Goal: Navigation & Orientation: Find specific page/section

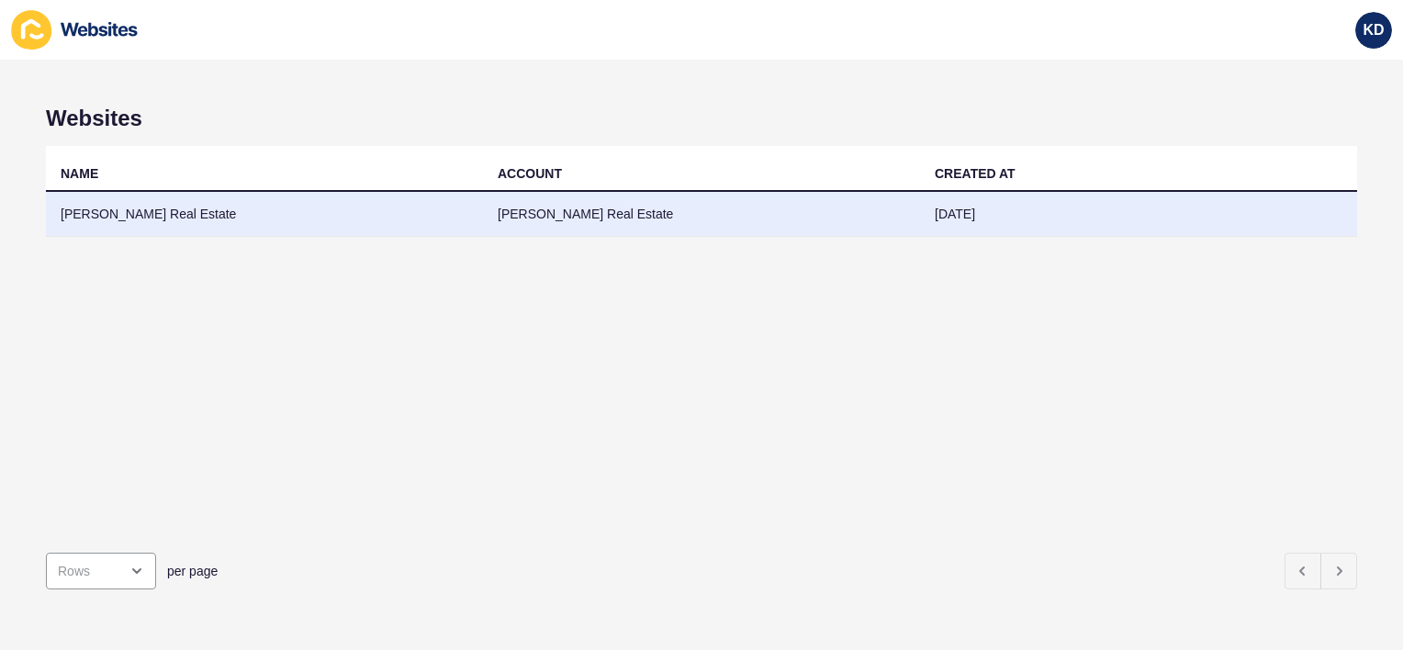
click at [432, 219] on td "[PERSON_NAME] Real Estate" at bounding box center [264, 214] width 437 height 45
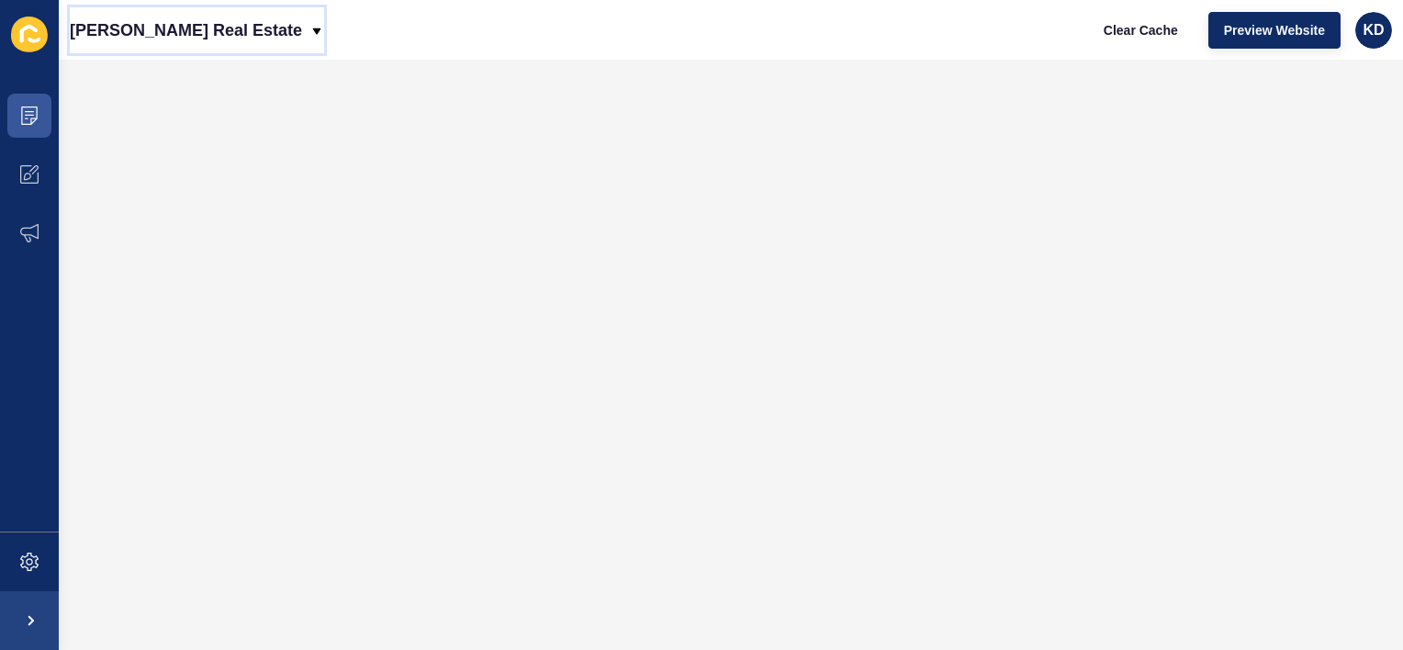
click at [309, 29] on icon at bounding box center [316, 31] width 15 height 15
click at [162, 74] on div "Back to website list" at bounding box center [149, 84] width 131 height 33
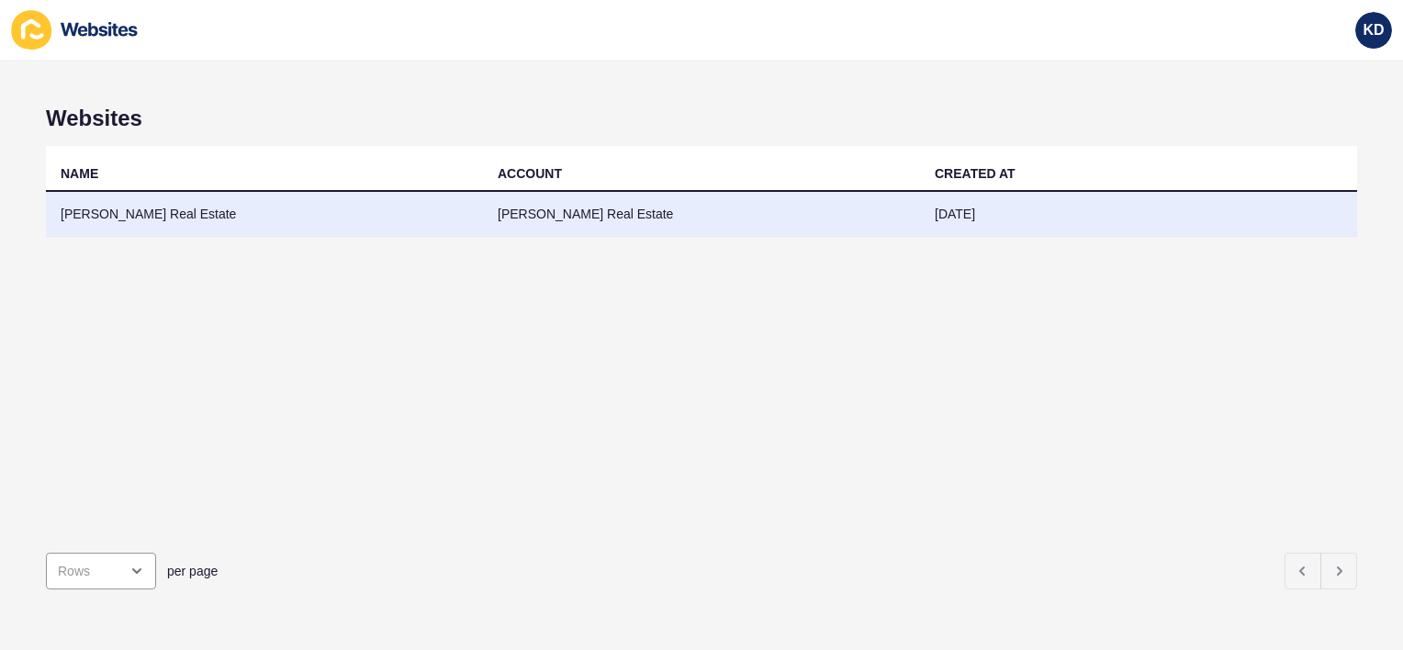
click at [428, 223] on td "[PERSON_NAME] Real Estate" at bounding box center [264, 214] width 437 height 45
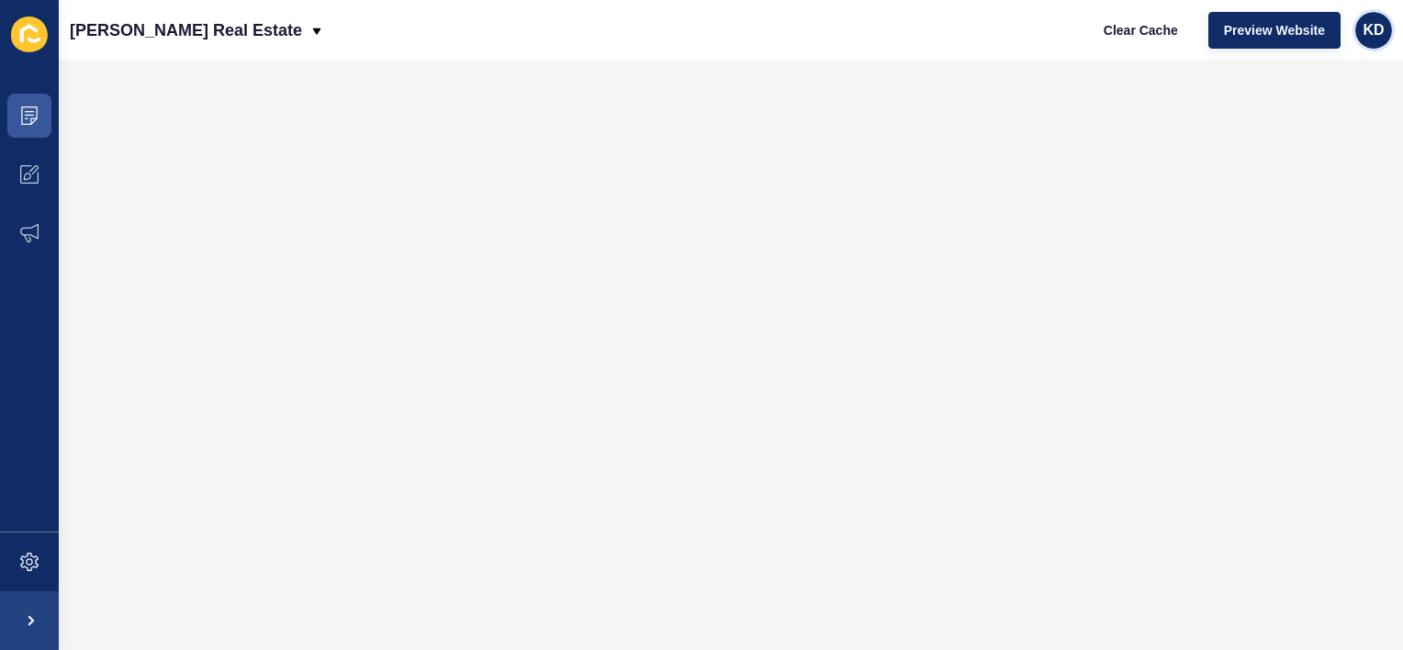
click at [1371, 33] on span "KD" at bounding box center [1373, 30] width 21 height 18
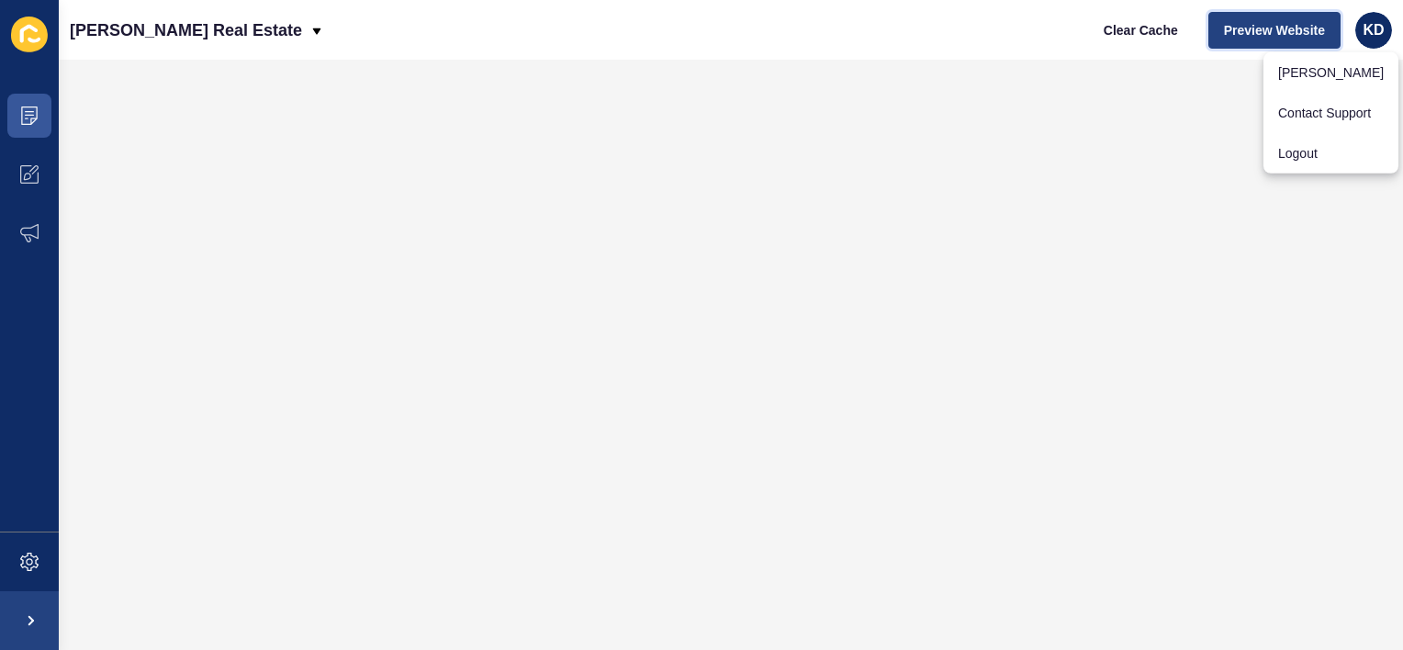
click at [1249, 30] on span "Preview Website" at bounding box center [1274, 30] width 101 height 18
